Goal: Information Seeking & Learning: Compare options

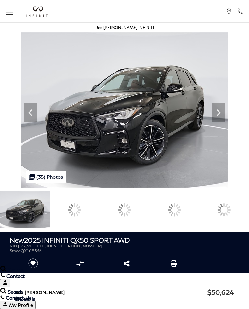
click at [220, 116] on icon at bounding box center [218, 112] width 4 height 6
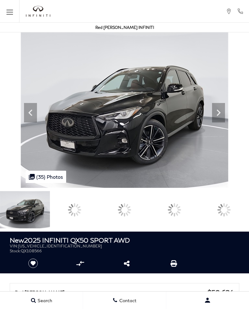
click at [225, 119] on icon at bounding box center [218, 112] width 13 height 13
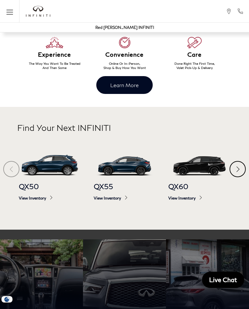
click at [52, 197] on span "View Inventory" at bounding box center [50, 198] width 62 height 5
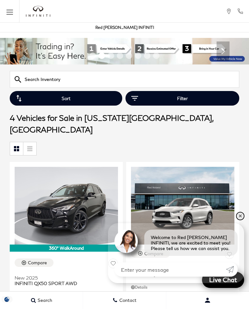
click at [239, 220] on link "✕" at bounding box center [240, 216] width 8 height 8
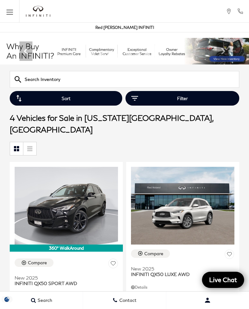
click at [236, 245] on div "Compare New 2025 INFINITI QX50 LUXE AWD Details MSRP $50,170 Internet Price $50…" at bounding box center [182, 313] width 113 height 136
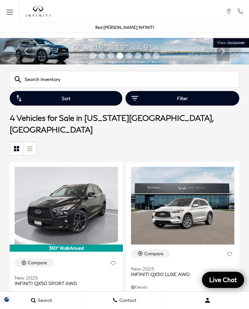
click at [11, 14] on icon "Open the main navigation menu" at bounding box center [9, 14] width 6 height 0
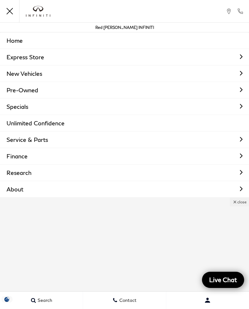
click at [41, 91] on link "Pre-Owned" at bounding box center [124, 90] width 249 height 16
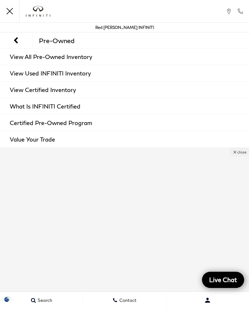
click at [103, 75] on link "View Used INFINITI Inventory" at bounding box center [124, 73] width 249 height 16
